Goal: Task Accomplishment & Management: Manage account settings

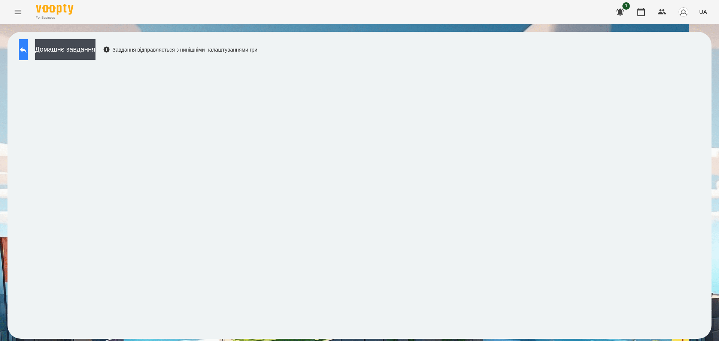
click at [28, 45] on icon at bounding box center [23, 49] width 9 height 9
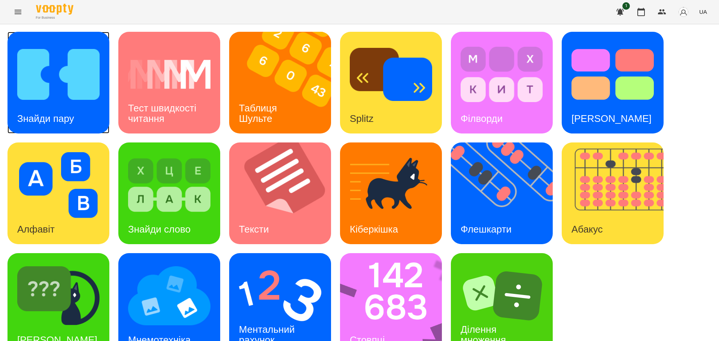
click at [64, 86] on img at bounding box center [58, 75] width 82 height 66
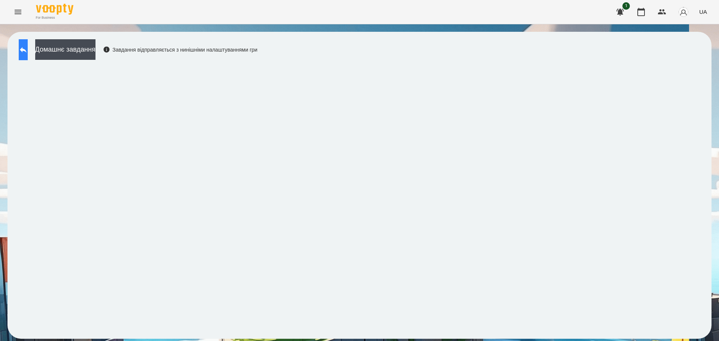
click at [25, 50] on button at bounding box center [23, 49] width 9 height 21
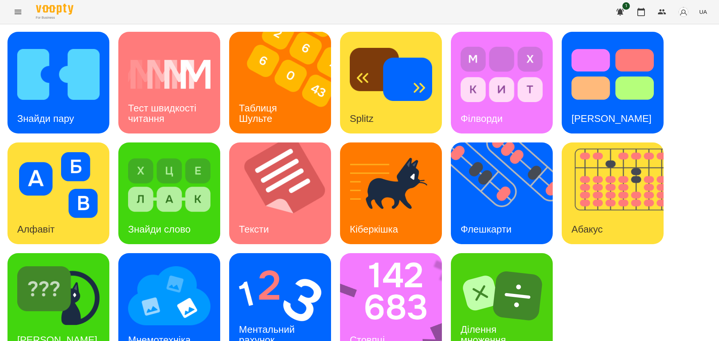
scroll to position [21, 0]
click at [91, 264] on img at bounding box center [58, 296] width 82 height 66
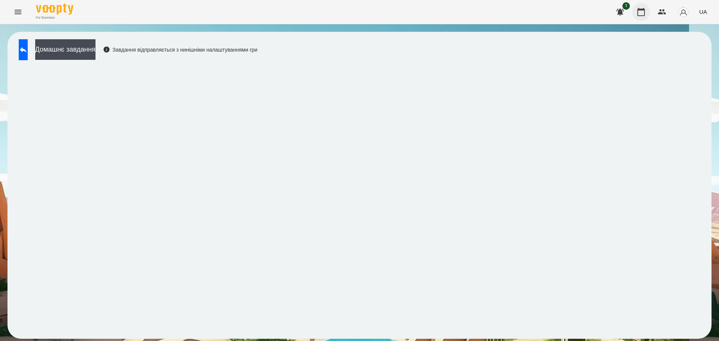
click at [638, 12] on icon "button" at bounding box center [640, 12] width 7 height 8
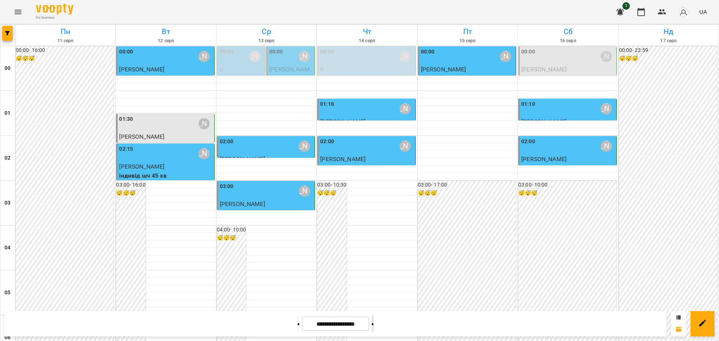
click at [374, 326] on icon at bounding box center [373, 324] width 2 height 3
type input "**********"
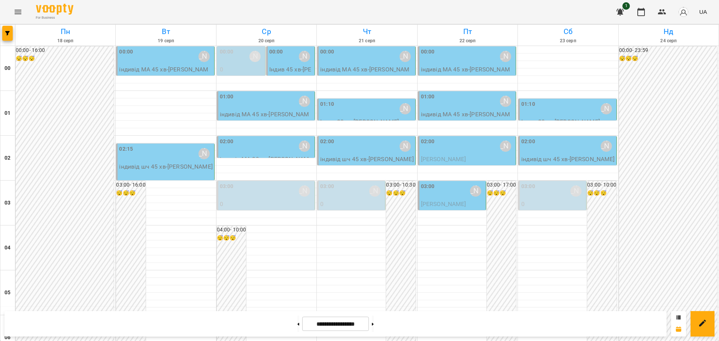
scroll to position [629, 0]
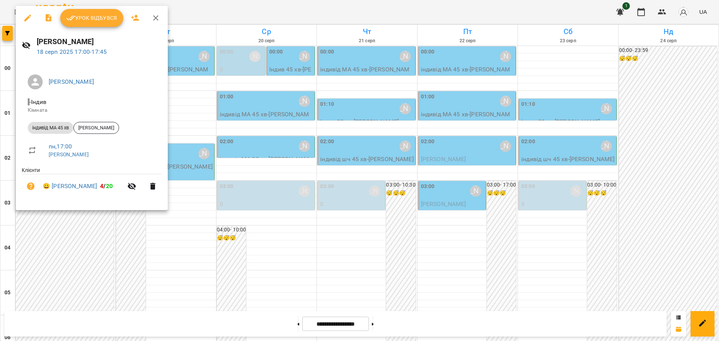
click at [97, 21] on span "Урок відбувся" at bounding box center [91, 17] width 51 height 9
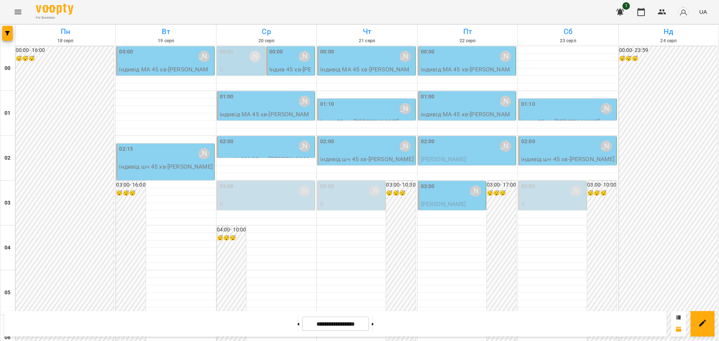
scroll to position [608, 0]
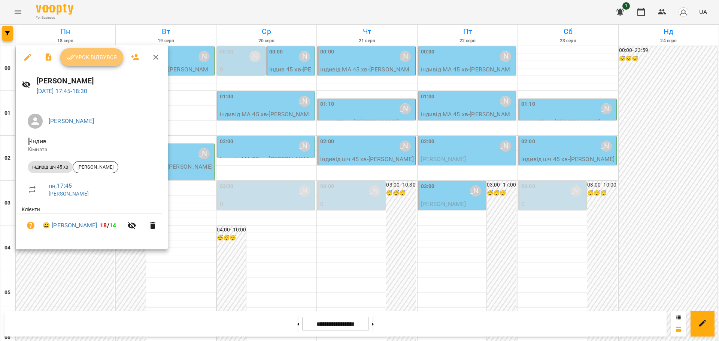
click at [101, 57] on span "Урок відбувся" at bounding box center [91, 57] width 51 height 9
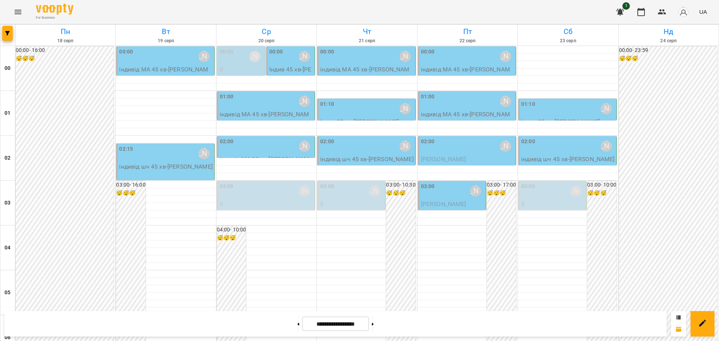
scroll to position [676, 0]
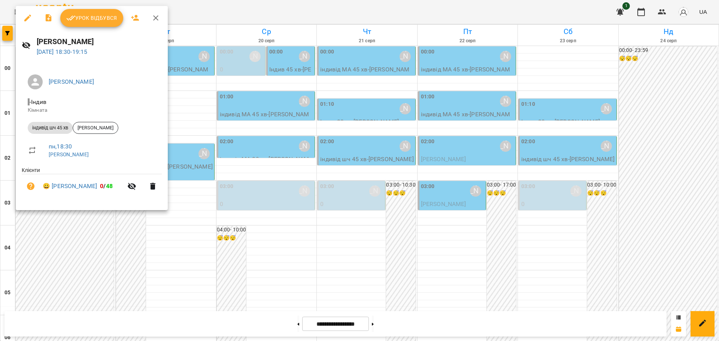
click at [105, 20] on span "Урок відбувся" at bounding box center [91, 17] width 51 height 9
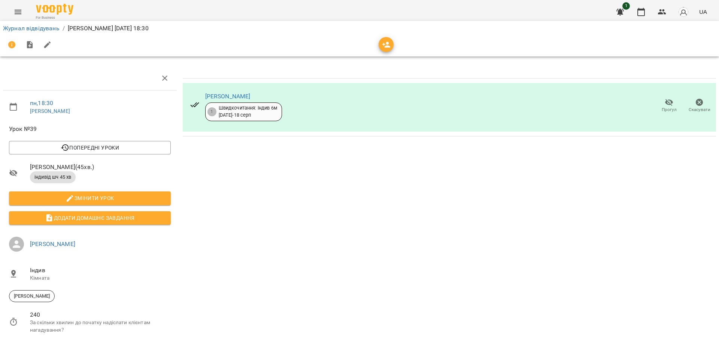
click at [665, 105] on icon "button" at bounding box center [669, 102] width 8 height 7
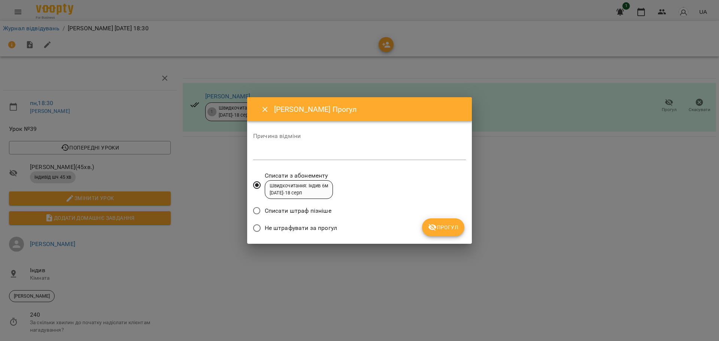
click at [446, 224] on span "Прогул" at bounding box center [443, 227] width 30 height 9
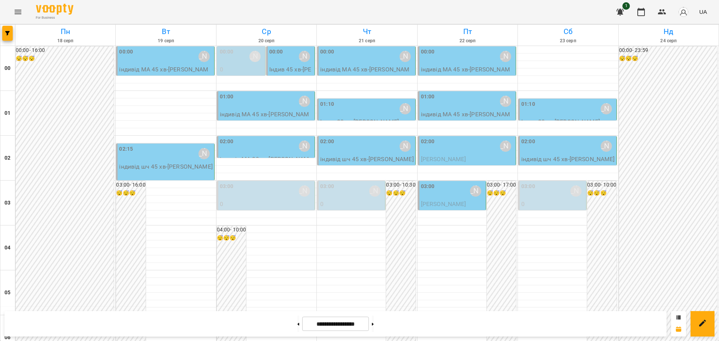
scroll to position [140, 0]
drag, startPoint x: 384, startPoint y: 323, endPoint x: 383, endPoint y: 290, distance: 32.9
click at [374, 323] on icon at bounding box center [373, 324] width 2 height 3
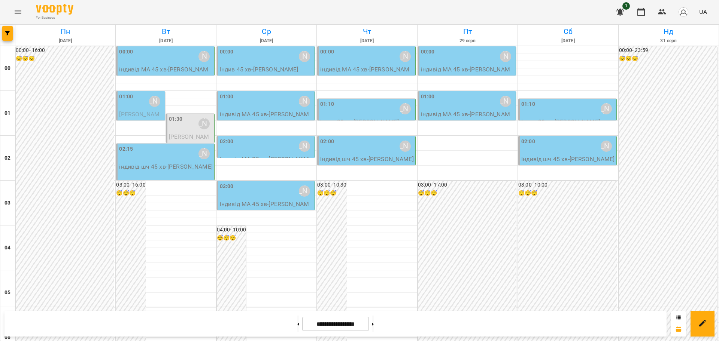
scroll to position [816, 0]
click at [297, 325] on button at bounding box center [298, 324] width 2 height 16
type input "**********"
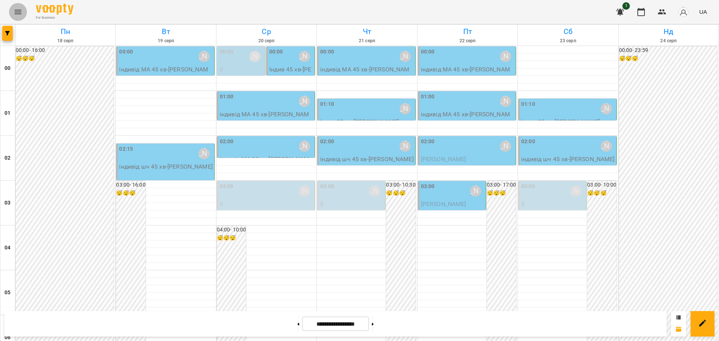
click at [22, 14] on button "Menu" at bounding box center [18, 12] width 18 height 18
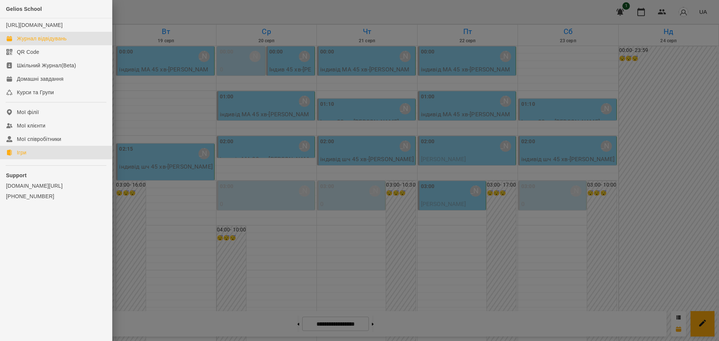
click at [21, 156] on div "Ігри" at bounding box center [21, 152] width 9 height 7
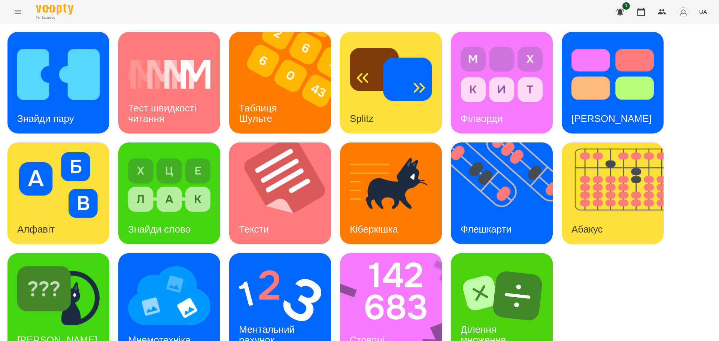
scroll to position [21, 0]
click at [394, 287] on img at bounding box center [396, 304] width 112 height 102
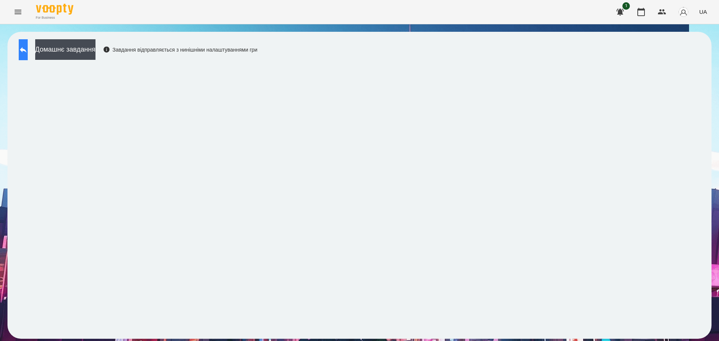
click at [24, 55] on button at bounding box center [23, 49] width 9 height 21
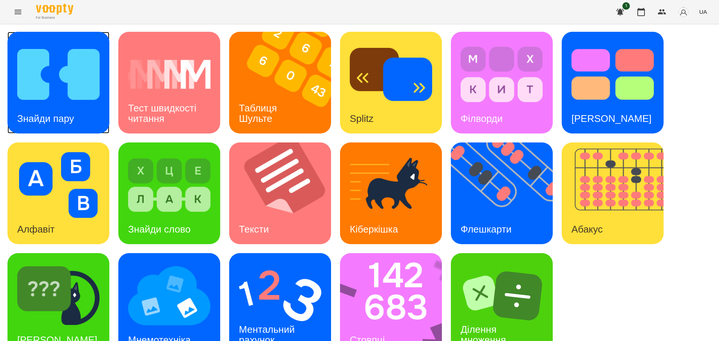
click at [37, 83] on img at bounding box center [58, 75] width 82 height 66
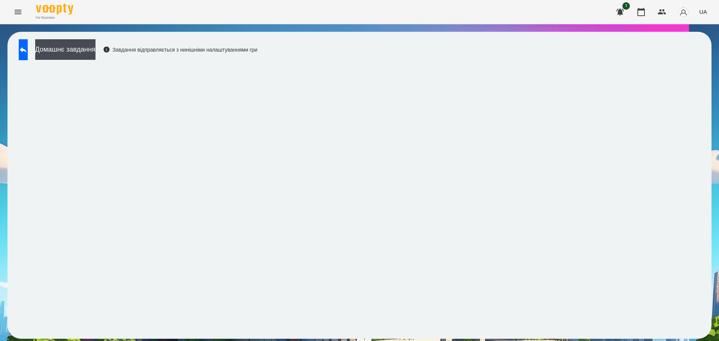
drag, startPoint x: 12, startPoint y: 121, endPoint x: 15, endPoint y: 103, distance: 17.9
click at [12, 114] on div "Домашнє завдання Завдання відправляється з нинішніми налаштуваннями гри" at bounding box center [359, 185] width 704 height 307
click at [23, 48] on button at bounding box center [23, 49] width 9 height 21
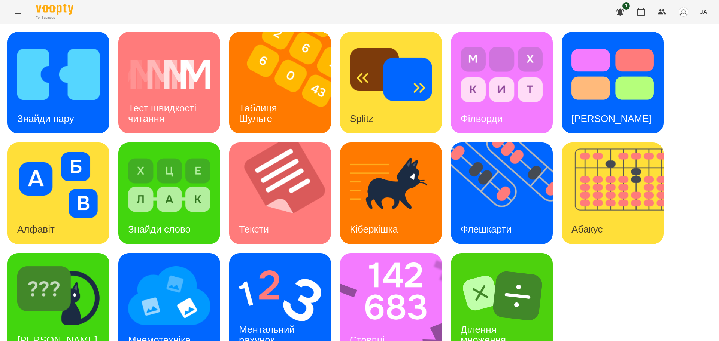
scroll to position [21, 0]
click at [284, 272] on img at bounding box center [280, 296] width 82 height 66
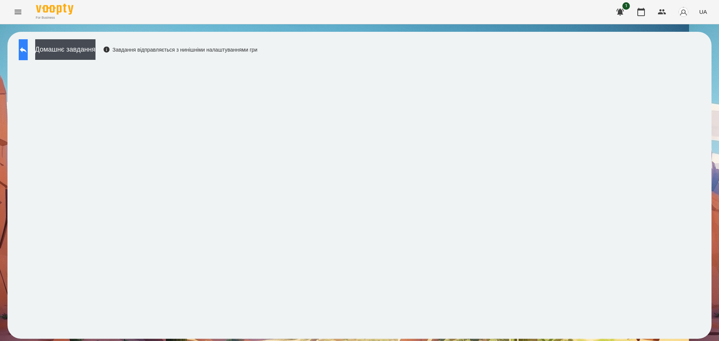
click at [24, 51] on button at bounding box center [23, 49] width 9 height 21
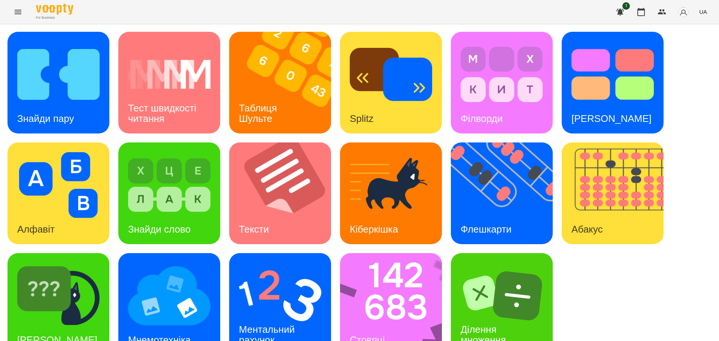
scroll to position [21, 0]
click at [175, 280] on img at bounding box center [169, 296] width 82 height 66
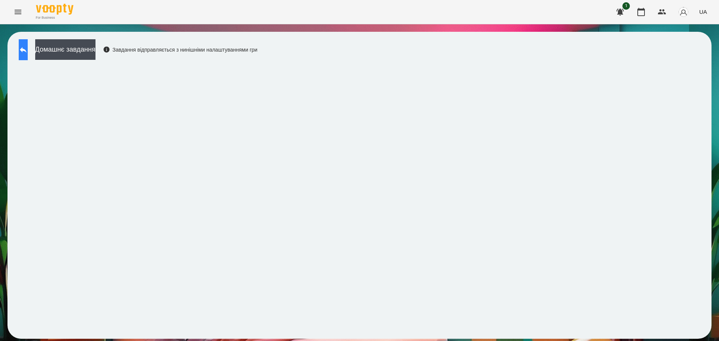
click at [24, 50] on button at bounding box center [23, 49] width 9 height 21
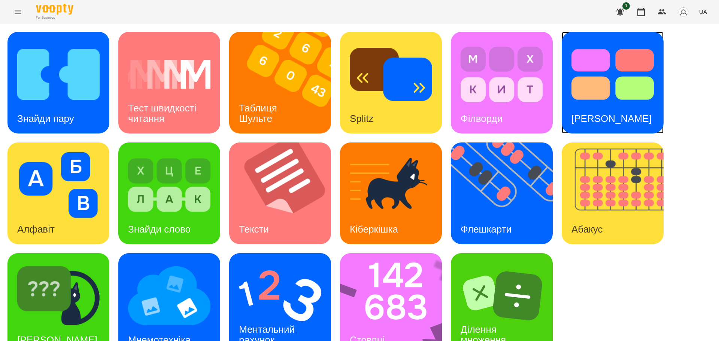
click at [635, 91] on img at bounding box center [612, 75] width 82 height 66
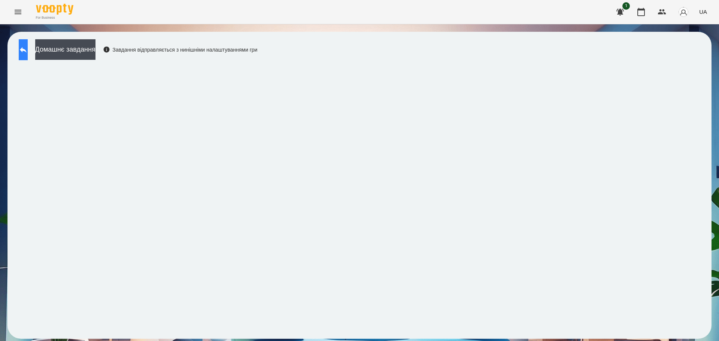
click at [27, 51] on icon at bounding box center [23, 50] width 7 height 6
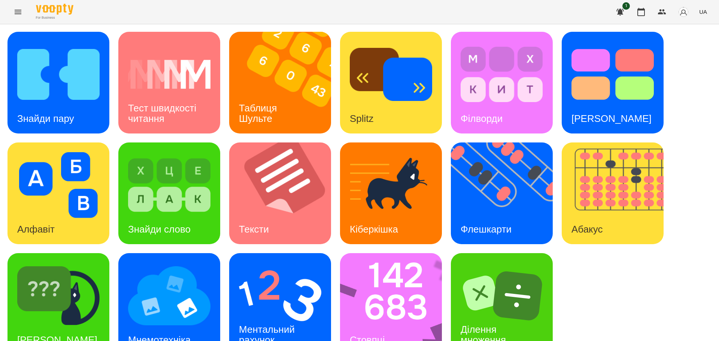
scroll to position [21, 0]
click at [92, 296] on img at bounding box center [58, 296] width 82 height 66
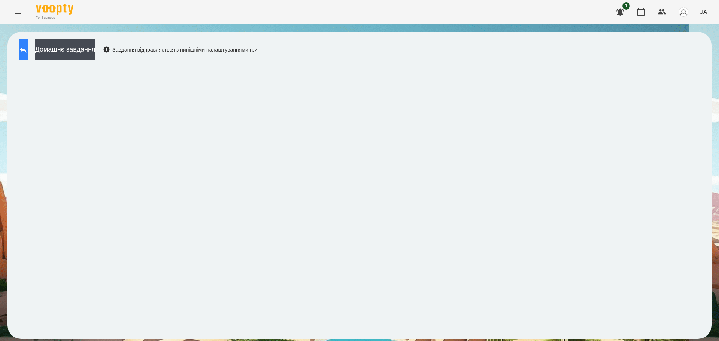
click at [26, 52] on icon at bounding box center [23, 49] width 9 height 9
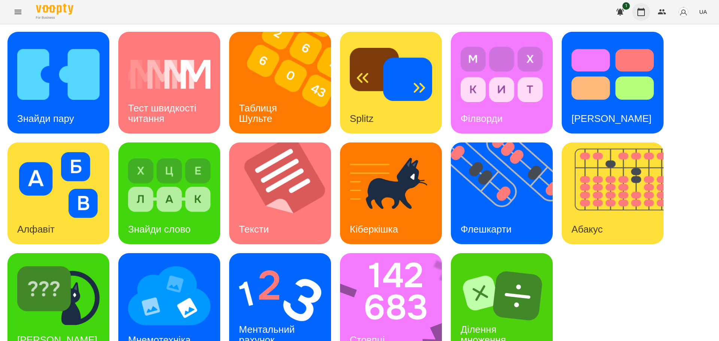
click at [641, 13] on icon "button" at bounding box center [640, 11] width 9 height 9
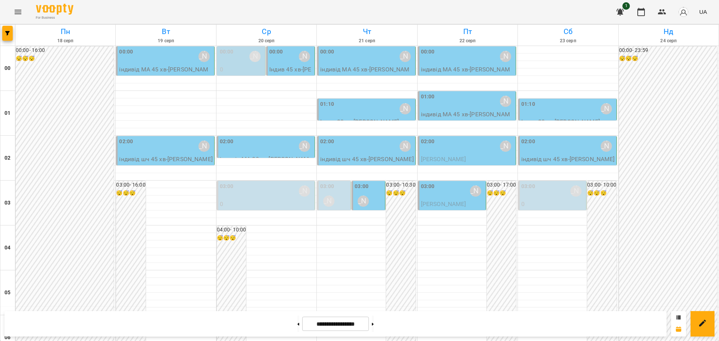
scroll to position [795, 0]
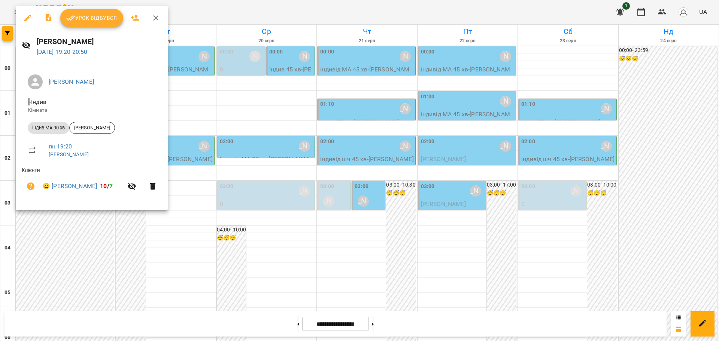
click at [100, 19] on span "Урок відбувся" at bounding box center [91, 17] width 51 height 9
